Goal: Transaction & Acquisition: Download file/media

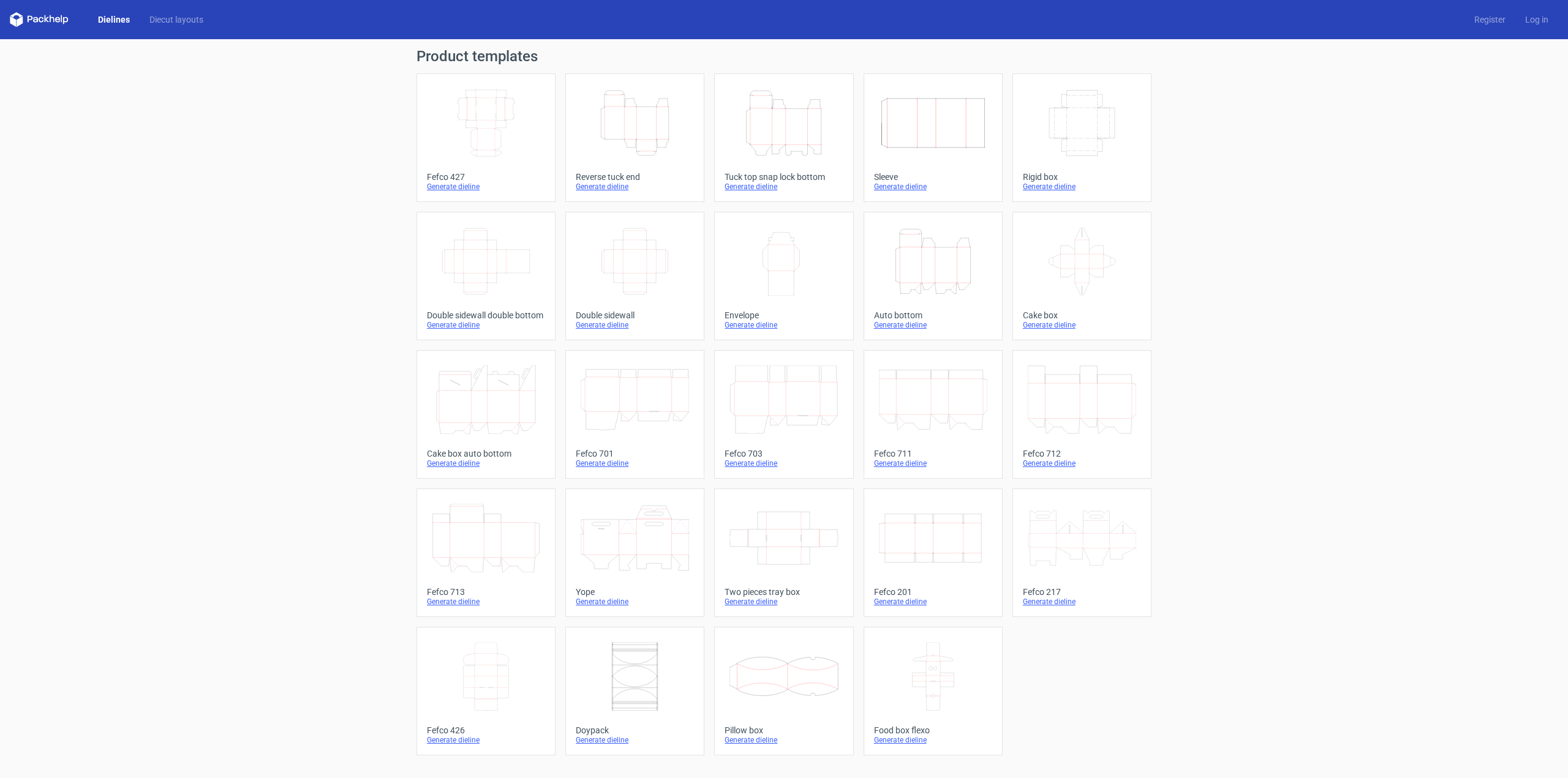
click at [494, 119] on icon "Width Depth Height" at bounding box center [487, 123] width 109 height 69
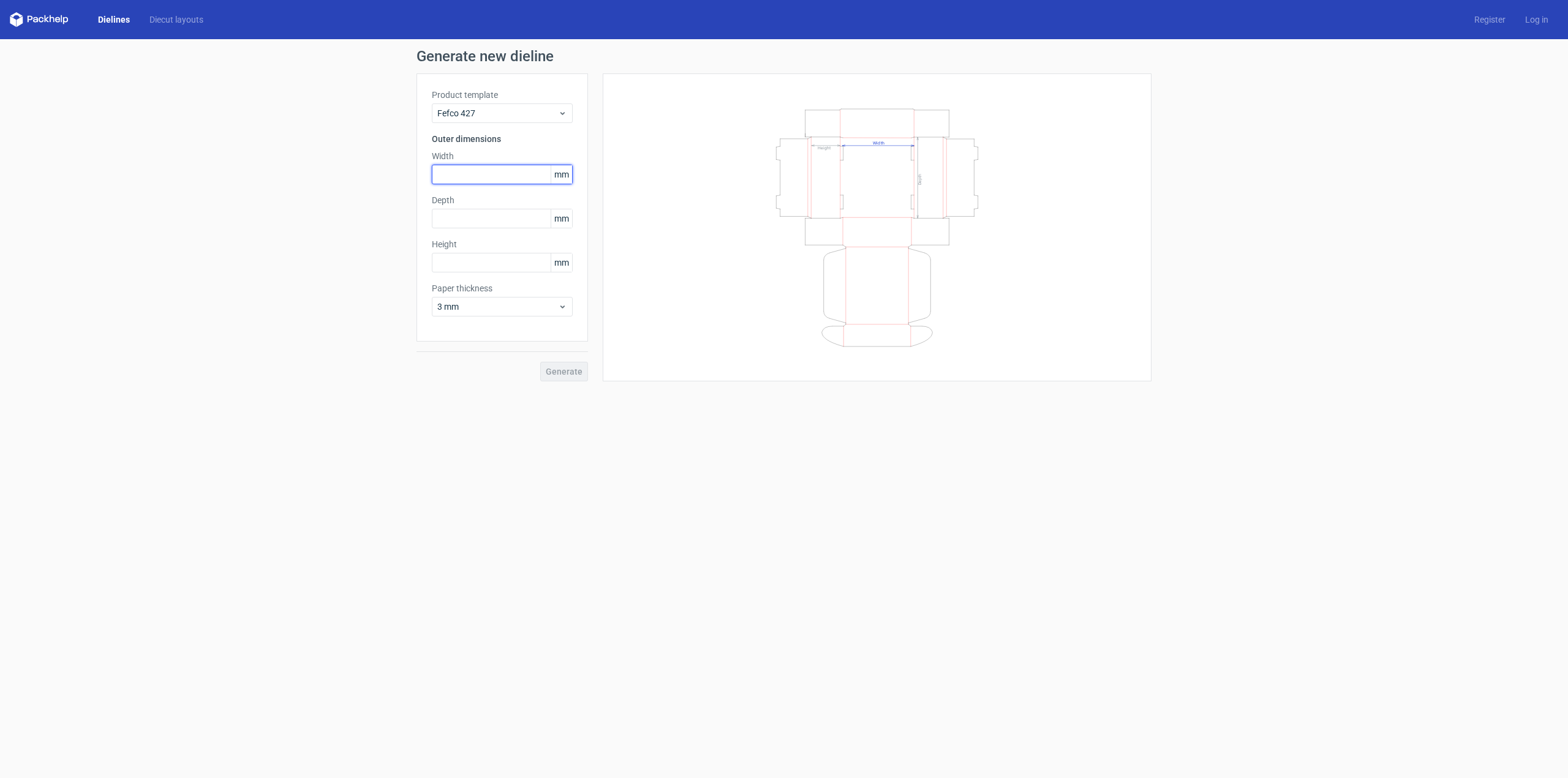
click at [490, 172] on input "text" at bounding box center [502, 174] width 141 height 20
type input "225"
click at [489, 218] on input "text" at bounding box center [502, 218] width 141 height 20
type input "172"
type input "70"
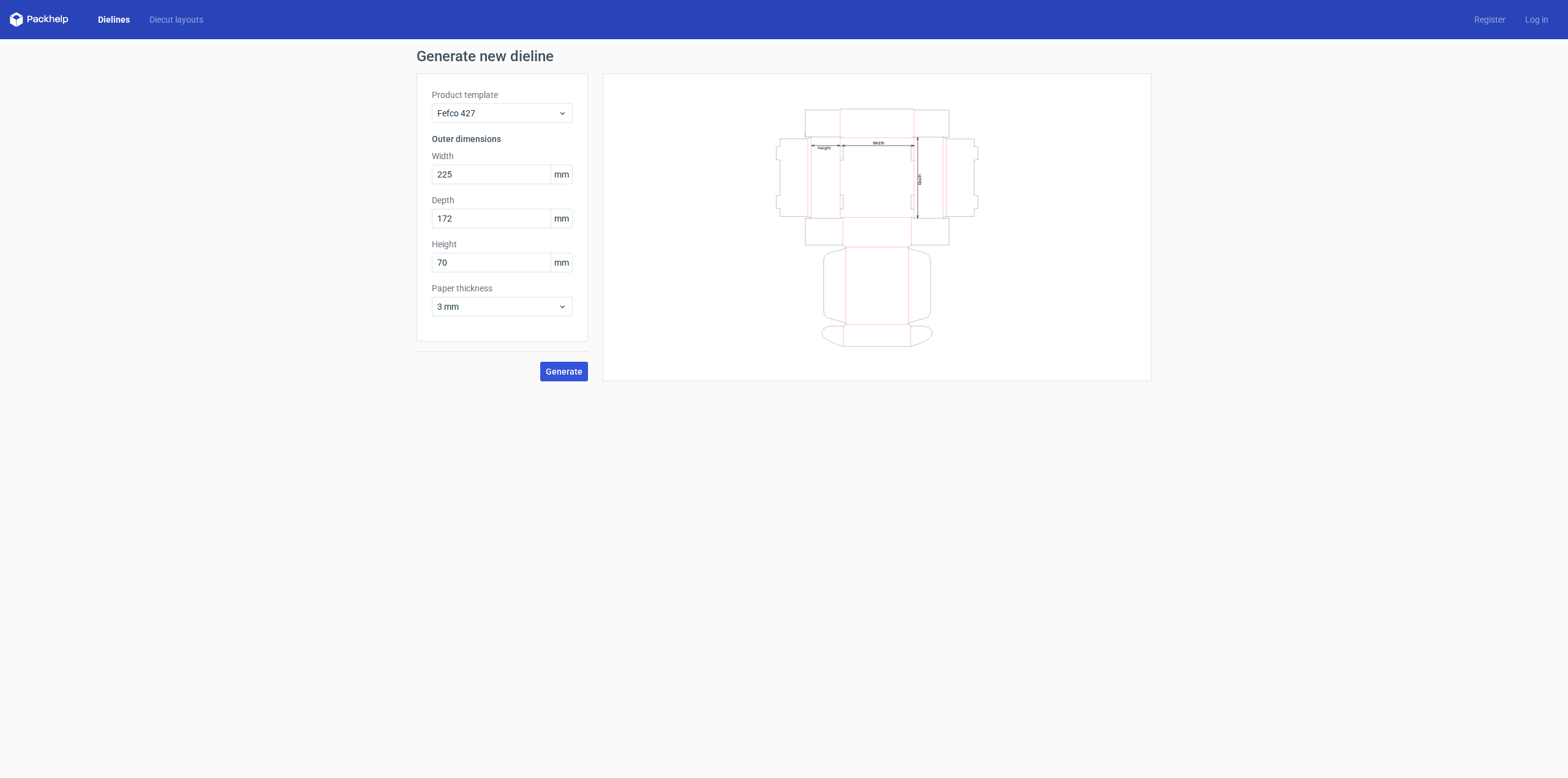
click at [564, 371] on span "Generate" at bounding box center [564, 372] width 37 height 9
click at [1105, 58] on link "Download file" at bounding box center [1111, 59] width 64 height 20
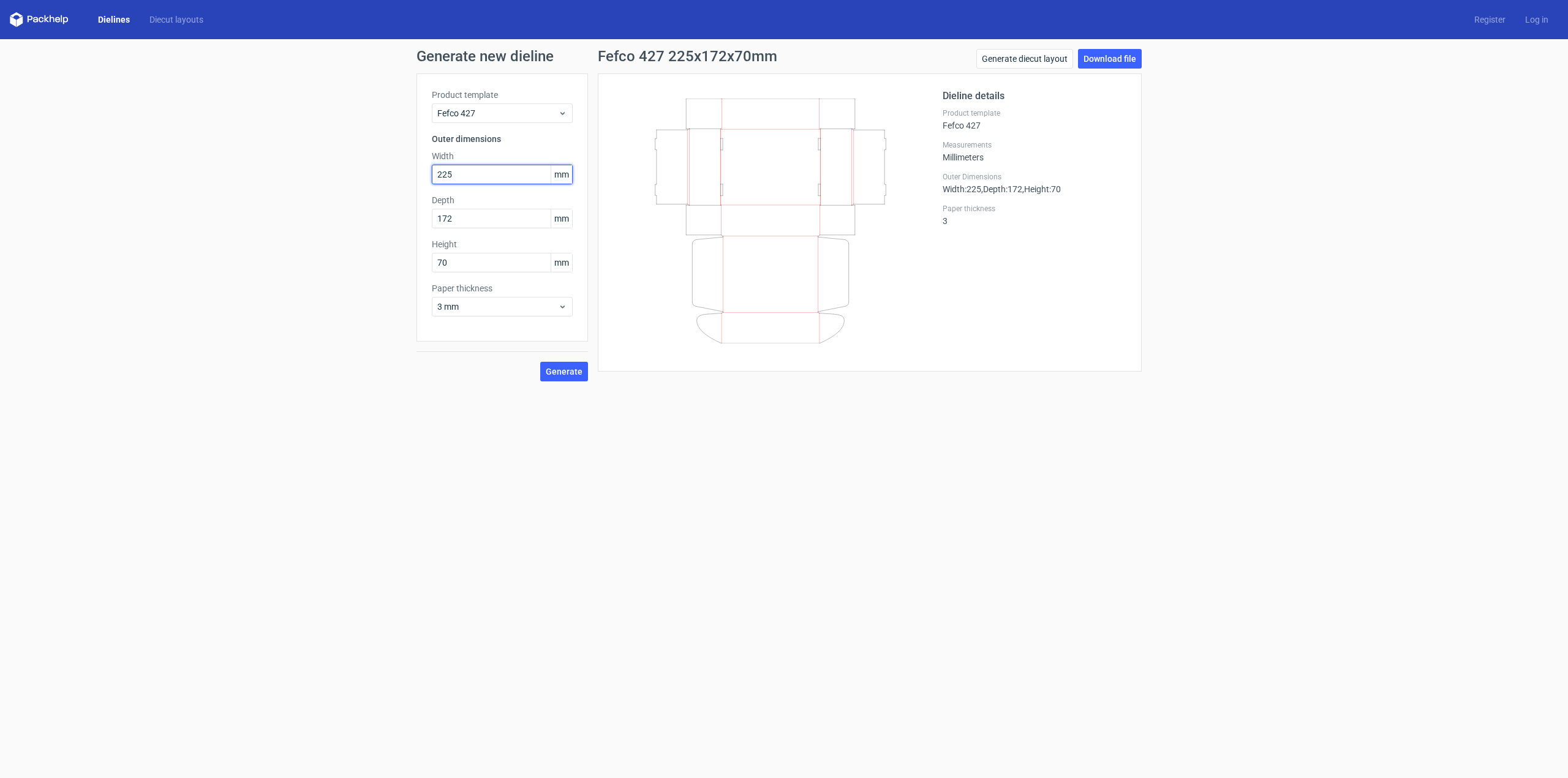
click at [491, 174] on input "225" at bounding box center [502, 174] width 141 height 20
drag, startPoint x: 491, startPoint y: 174, endPoint x: 400, endPoint y: 166, distance: 91.4
click at [400, 166] on div "Generate new dieline Product template Fefco 427 Outer dimensions Width 225 mm D…" at bounding box center [784, 215] width 1568 height 352
type input "326"
click at [481, 221] on input "172" at bounding box center [502, 218] width 141 height 20
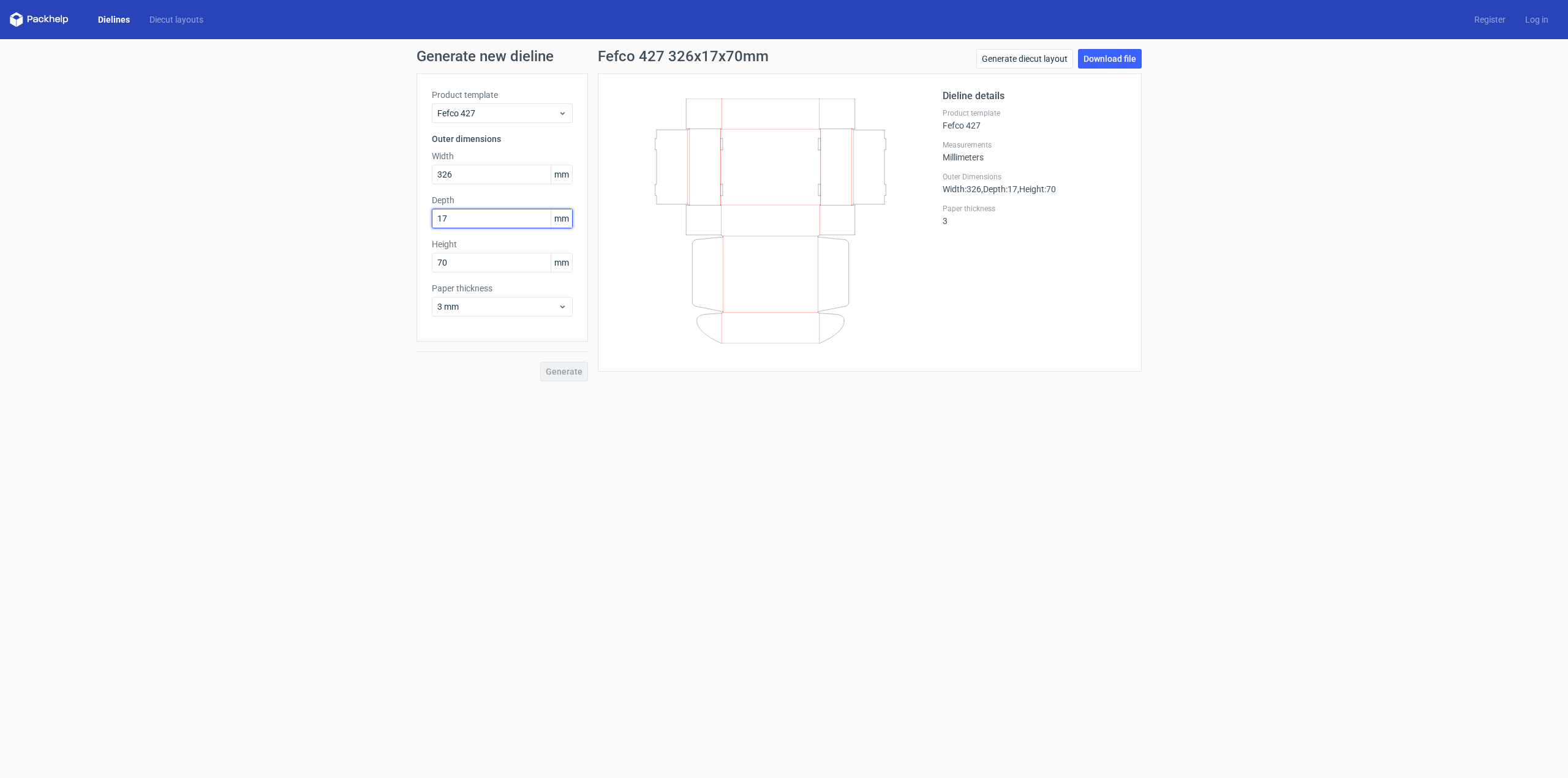
type input "1"
type input "324"
type input "88"
click at [574, 374] on span "Generate" at bounding box center [564, 372] width 37 height 9
click at [1114, 58] on link "Download file" at bounding box center [1111, 59] width 64 height 20
